Goal: Check status: Check status

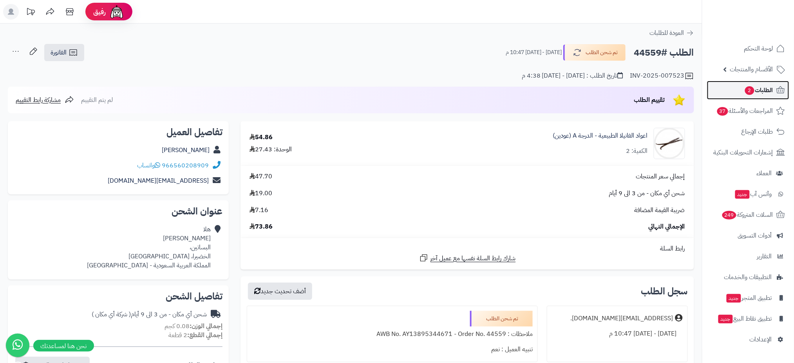
click at [764, 89] on span "الطلبات 2" at bounding box center [759, 90] width 29 height 11
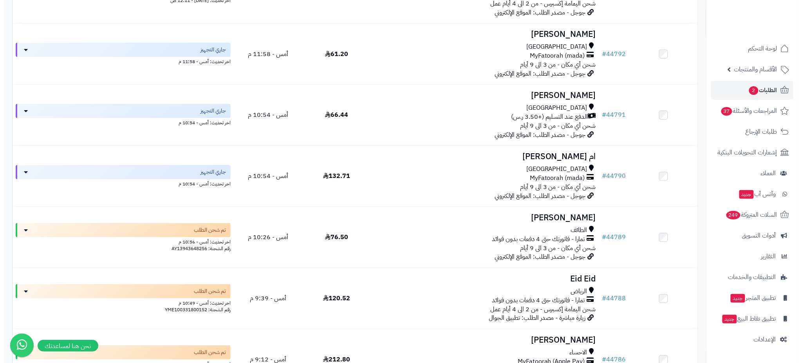
scroll to position [1270, 0]
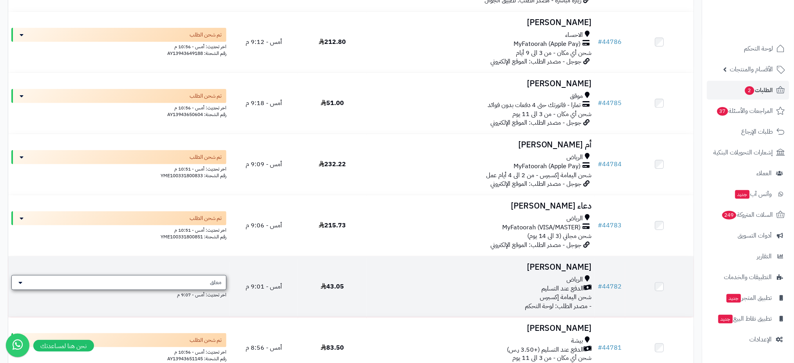
click at [209, 283] on div "معلق" at bounding box center [118, 282] width 215 height 15
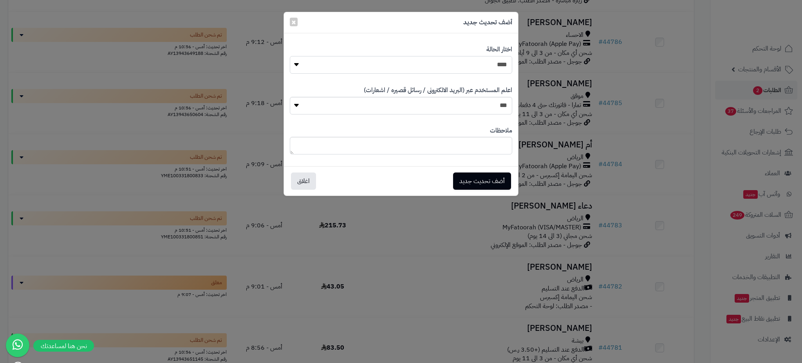
click at [484, 62] on select "**********" at bounding box center [401, 65] width 223 height 18
select select "*"
click at [290, 56] on select "**********" at bounding box center [401, 65] width 223 height 18
click at [469, 180] on button "أضف تحديث جديد" at bounding box center [482, 180] width 58 height 17
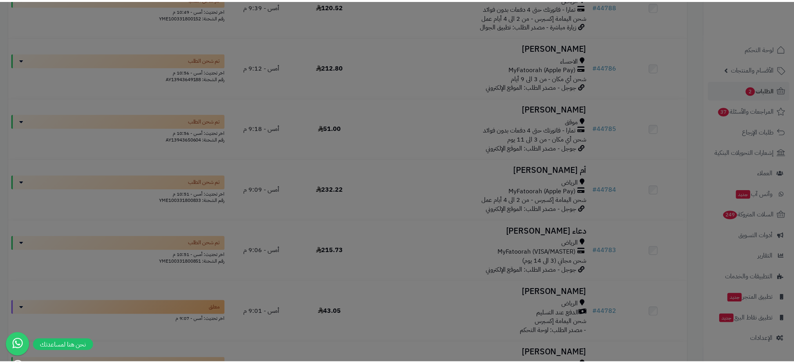
scroll to position [1295, 0]
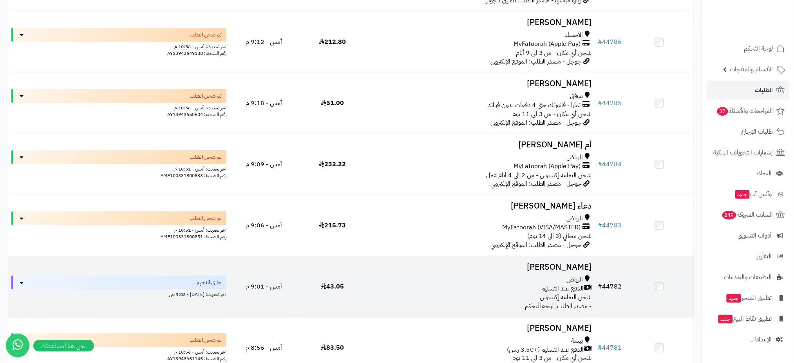
scroll to position [1270, 0]
click at [621, 284] on tr "# 44782 محمد امين الرياض الدفع عند التسليم شحن اليمامة إكسبرس - مصدر الطلب: لوح…" at bounding box center [351, 286] width 686 height 61
click at [578, 265] on h3 "[PERSON_NAME]" at bounding box center [481, 267] width 222 height 9
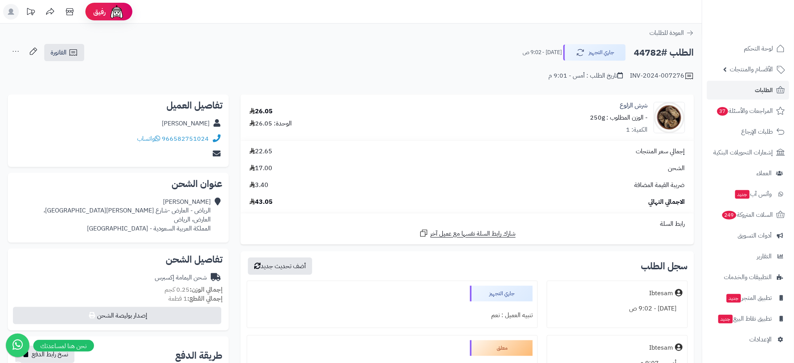
drag, startPoint x: 661, startPoint y: 53, endPoint x: 636, endPoint y: 53, distance: 25.1
click at [641, 53] on h2 "الطلب #44782" at bounding box center [664, 53] width 60 height 16
click at [651, 49] on h2 "الطلب #44782" at bounding box center [664, 53] width 60 height 16
click at [634, 53] on h2 "الطلب #44782" at bounding box center [664, 53] width 60 height 16
drag, startPoint x: 634, startPoint y: 53, endPoint x: 661, endPoint y: 56, distance: 27.2
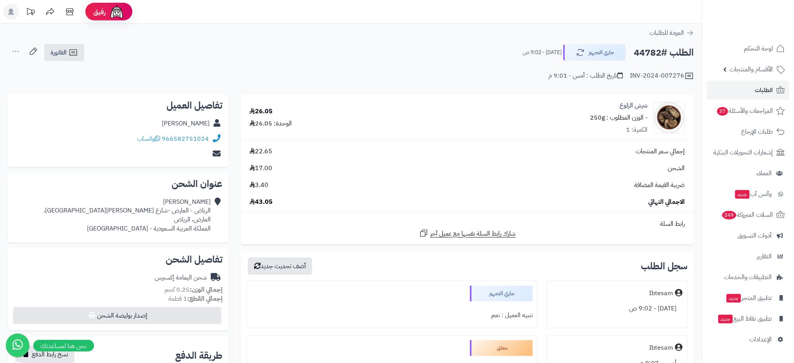
click at [661, 56] on h2 "الطلب #44782" at bounding box center [664, 53] width 60 height 16
copy h2 "44782"
